Goal: Find specific fact: Find specific fact

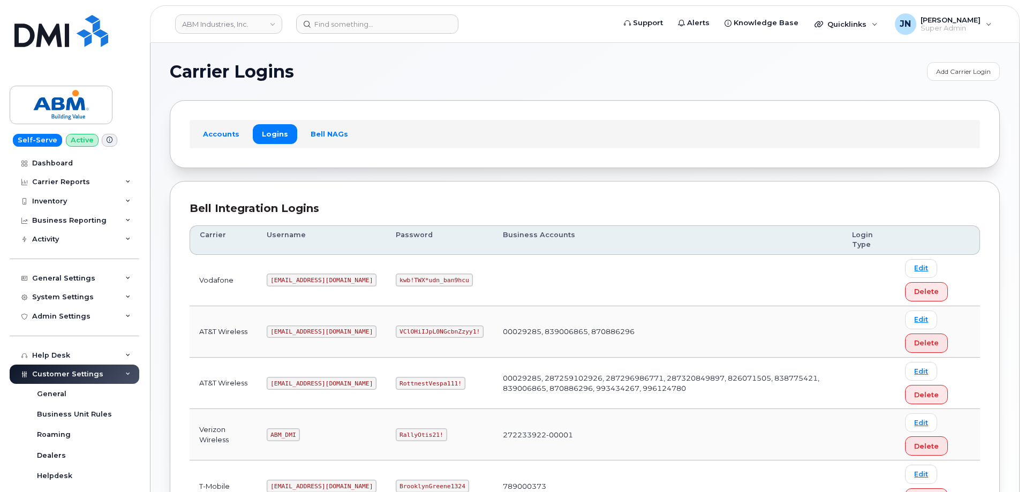
scroll to position [163, 0]
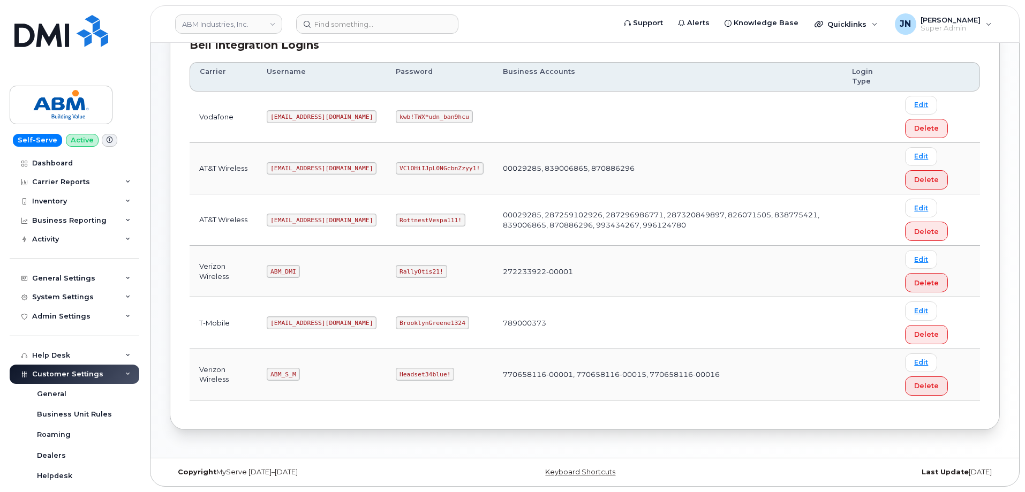
click at [296, 219] on code "[EMAIL_ADDRESS][DOMAIN_NAME]" at bounding box center [322, 220] width 110 height 13
click at [295, 218] on code "[EMAIL_ADDRESS][DOMAIN_NAME]" at bounding box center [322, 220] width 110 height 13
copy code "[EMAIL_ADDRESS][DOMAIN_NAME]"
drag, startPoint x: 400, startPoint y: 214, endPoint x: 395, endPoint y: 216, distance: 5.8
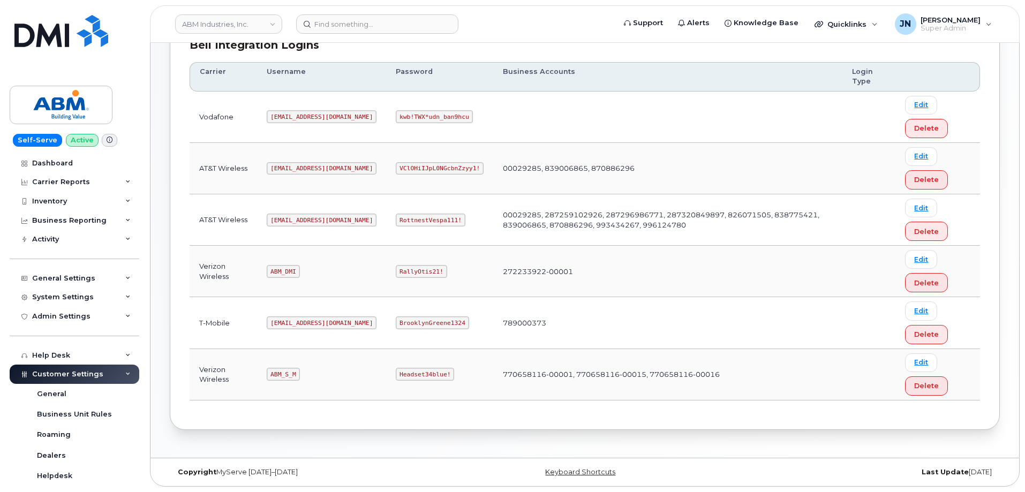
click at [400, 214] on code "RottnestVespa111!" at bounding box center [431, 220] width 70 height 13
click at [396, 217] on code "RottnestVespa111!" at bounding box center [431, 220] width 70 height 13
copy code "RottnestVespa111!"
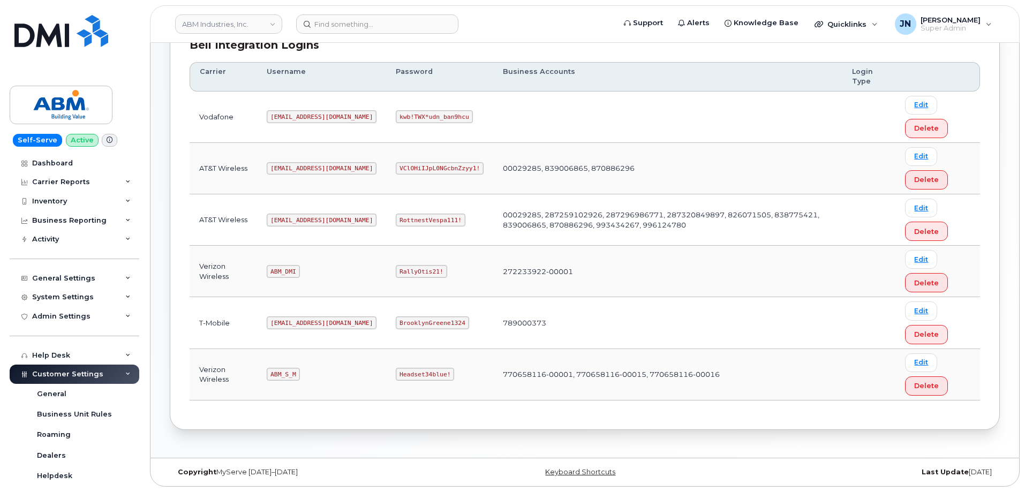
click at [276, 372] on code "ABM_S_M" at bounding box center [283, 374] width 33 height 13
click at [293, 220] on code "[EMAIL_ADDRESS][DOMAIN_NAME]" at bounding box center [322, 220] width 110 height 13
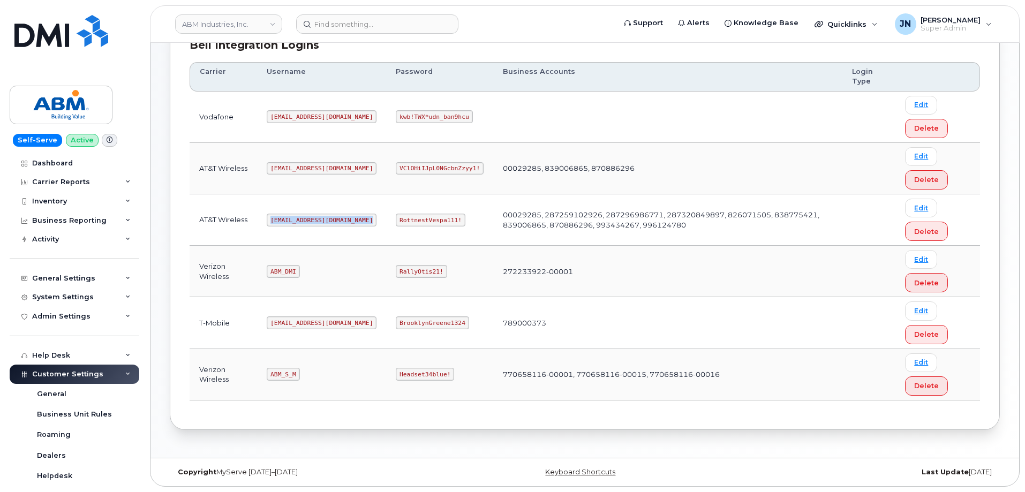
copy code "[EMAIL_ADDRESS][DOMAIN_NAME]"
click at [396, 218] on code "RottnestVespa111!" at bounding box center [431, 220] width 70 height 13
copy code "RottnestVespa111!"
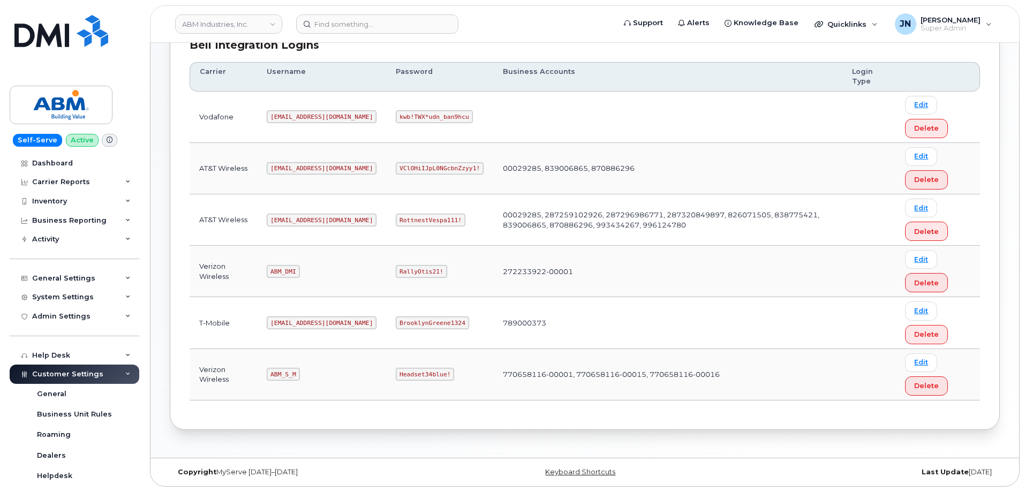
click at [293, 216] on code "[EMAIL_ADDRESS][DOMAIN_NAME]" at bounding box center [322, 220] width 110 height 13
click at [293, 215] on code "[EMAIL_ADDRESS][DOMAIN_NAME]" at bounding box center [322, 220] width 110 height 13
copy code "[EMAIL_ADDRESS][DOMAIN_NAME]"
click at [396, 219] on code "RottnestVespa111!" at bounding box center [431, 220] width 70 height 13
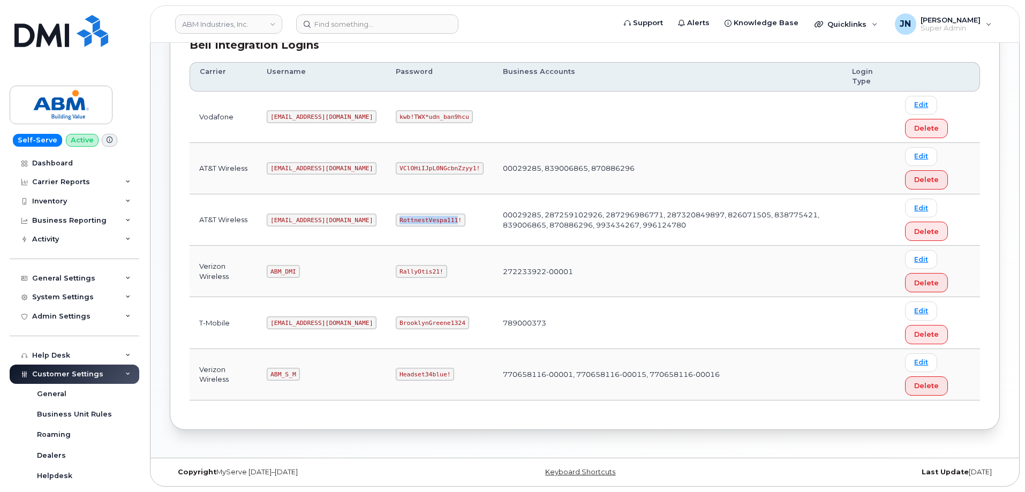
click at [396, 219] on code "RottnestVespa111!" at bounding box center [431, 220] width 70 height 13
click at [396, 218] on code "RottnestVespa111!" at bounding box center [431, 220] width 70 height 13
copy code "RottnestVespa111!"
